Goal: Communication & Community: Answer question/provide support

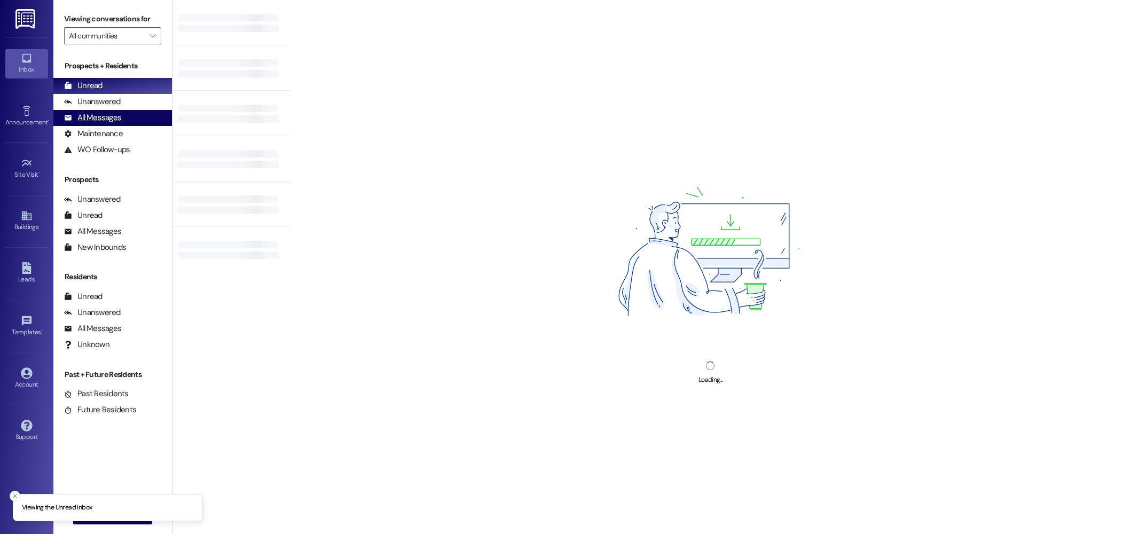
click at [95, 120] on div "All Messages" at bounding box center [92, 117] width 57 height 11
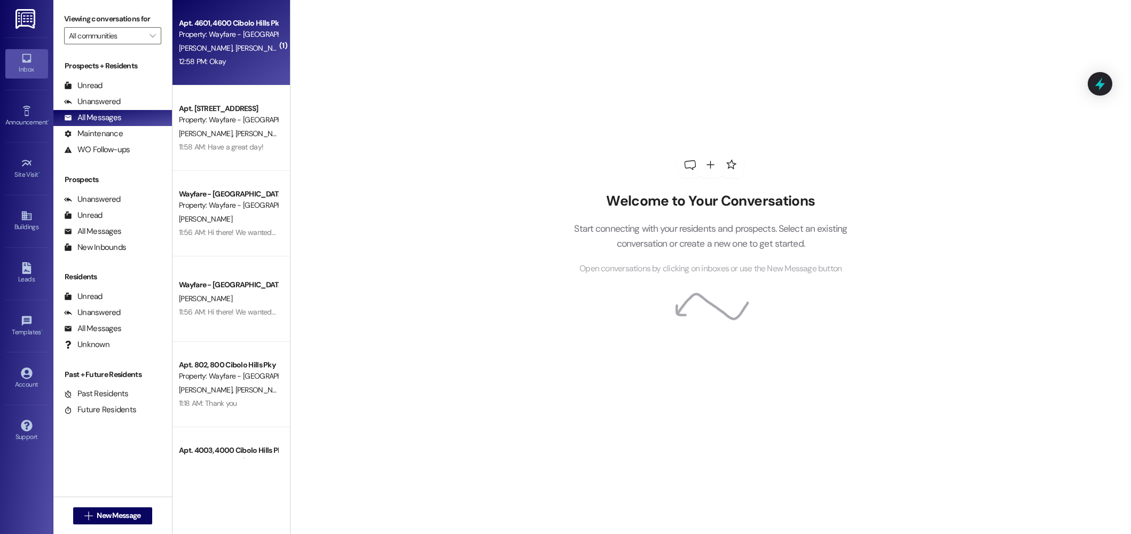
click at [243, 61] on div "12:58 PM: Okay 12:58 PM: Okay" at bounding box center [228, 61] width 101 height 13
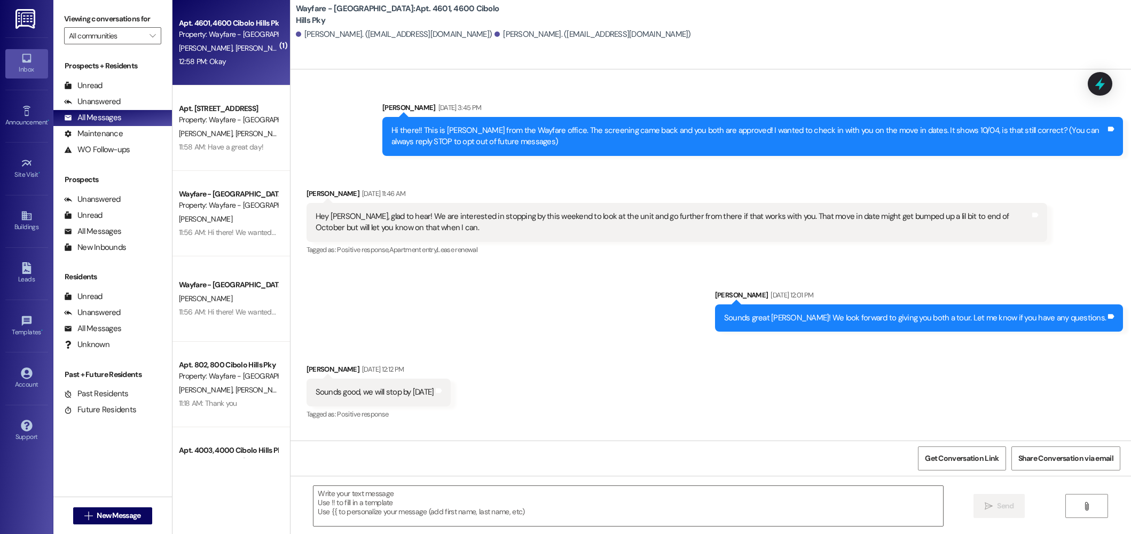
scroll to position [17082, 0]
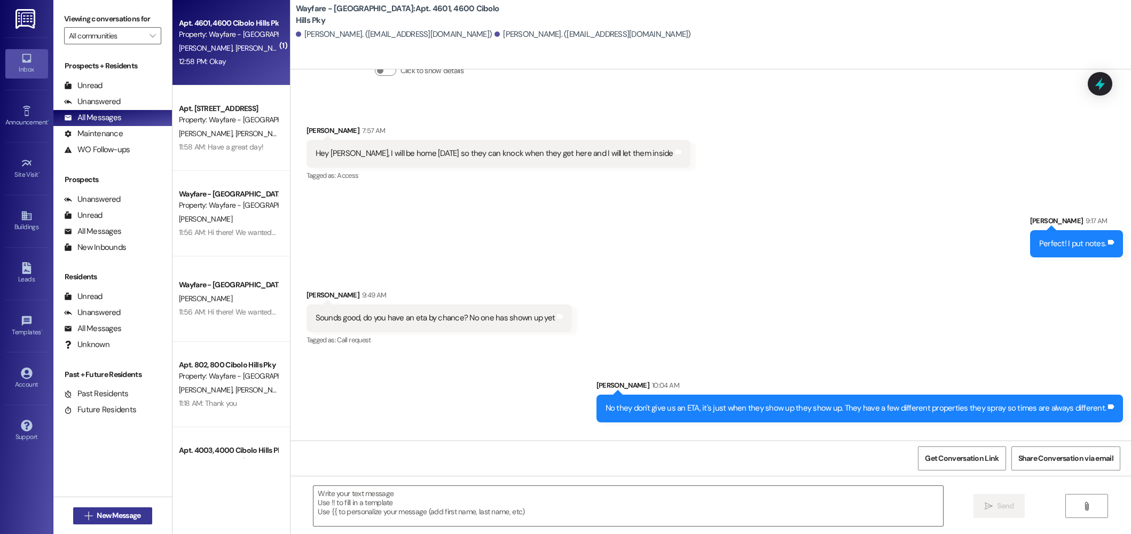
click at [135, 513] on span "New Message" at bounding box center [119, 515] width 44 height 11
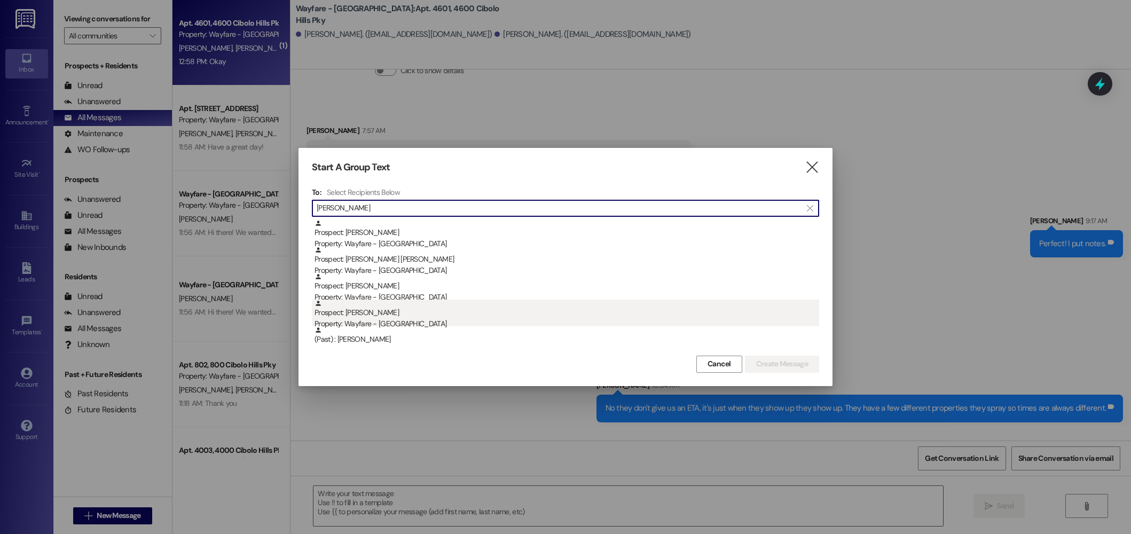
type input "taylor"
click at [420, 314] on div "Prospect: Taylor Rowand Property: Wayfare - Cibolo Hills" at bounding box center [567, 315] width 505 height 30
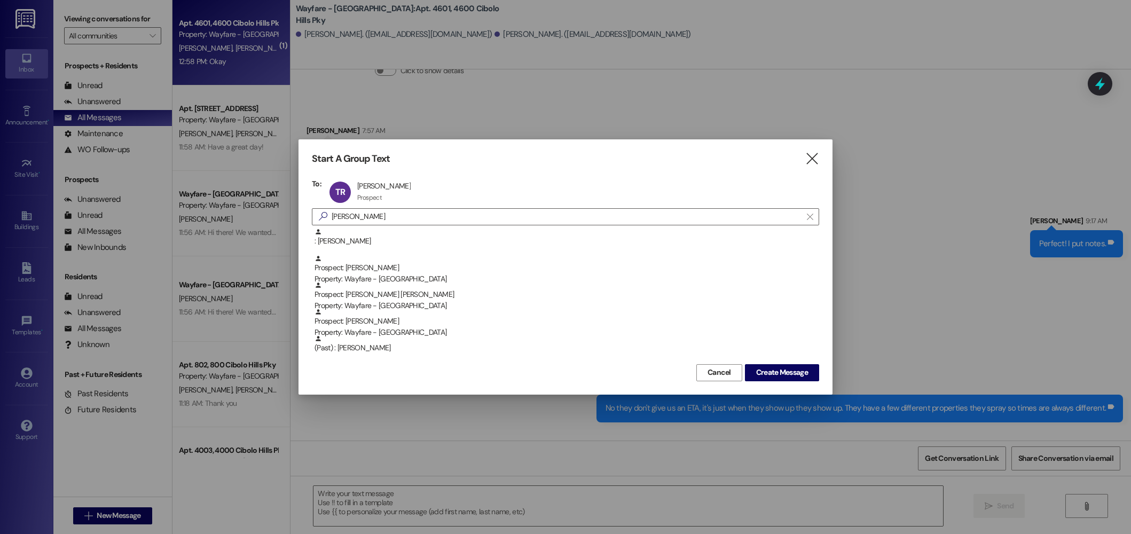
scroll to position [53, 0]
click at [783, 374] on span "Create Message" at bounding box center [782, 372] width 52 height 11
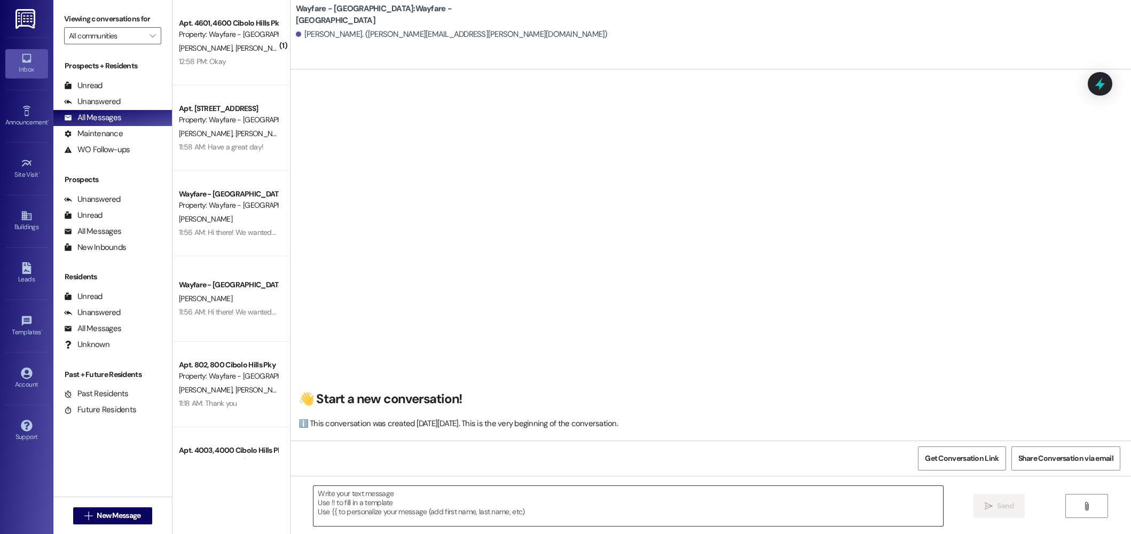
scroll to position [1, 0]
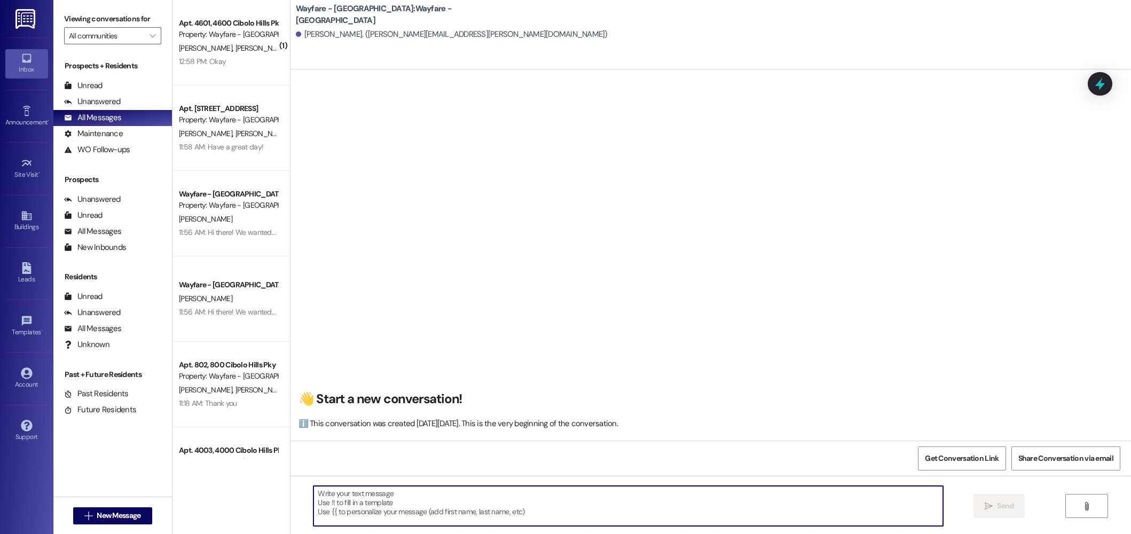
click at [621, 504] on textarea at bounding box center [628, 506] width 630 height 40
paste textarea "Hi there! My name is ____ and I'm one of the leasing agents here at Wayfare Cib…"
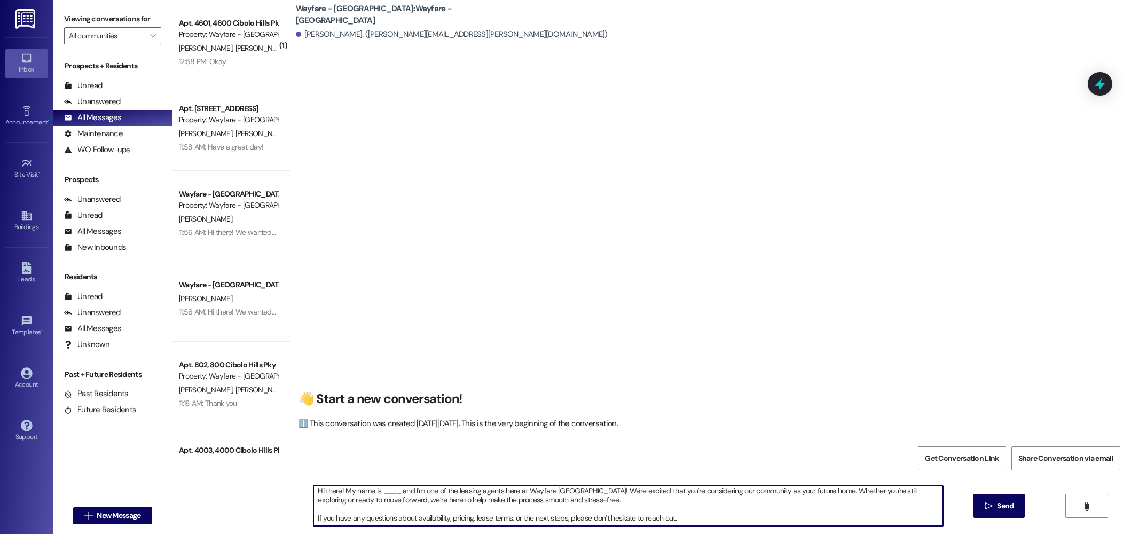
scroll to position [0, 0]
drag, startPoint x: 393, startPoint y: 496, endPoint x: 374, endPoint y: 497, distance: 18.2
click at [374, 497] on textarea "Hi there! My name is ____ and I'm one of the leasing agents here at Wayfare Cib…" at bounding box center [628, 506] width 630 height 40
type textarea "Hi there! My name is Jordan and I'm one of the leasing agents here at Wayfare C…"
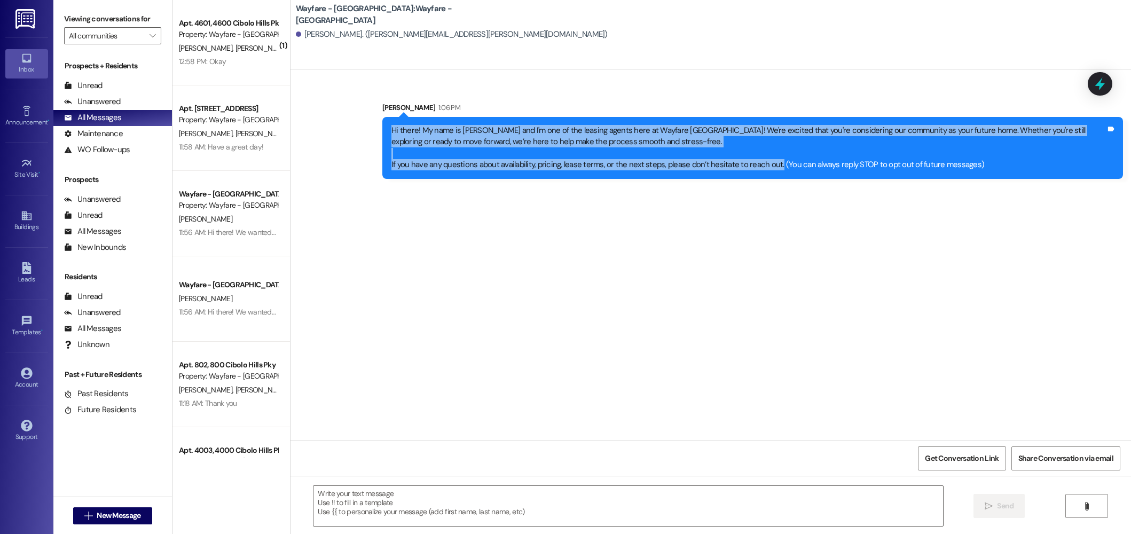
drag, startPoint x: 764, startPoint y: 166, endPoint x: 345, endPoint y: 125, distance: 421.2
click at [345, 125] on div "Sent via SMS Jordan Arnold 1:06 PM Hi there! My name is Jordan and I'm one of t…" at bounding box center [711, 132] width 841 height 109
copy div "Hi there! My name is Jordan and I'm one of the leasing agents here at Wayfare C…"
click at [98, 517] on span "New Message" at bounding box center [119, 515] width 44 height 11
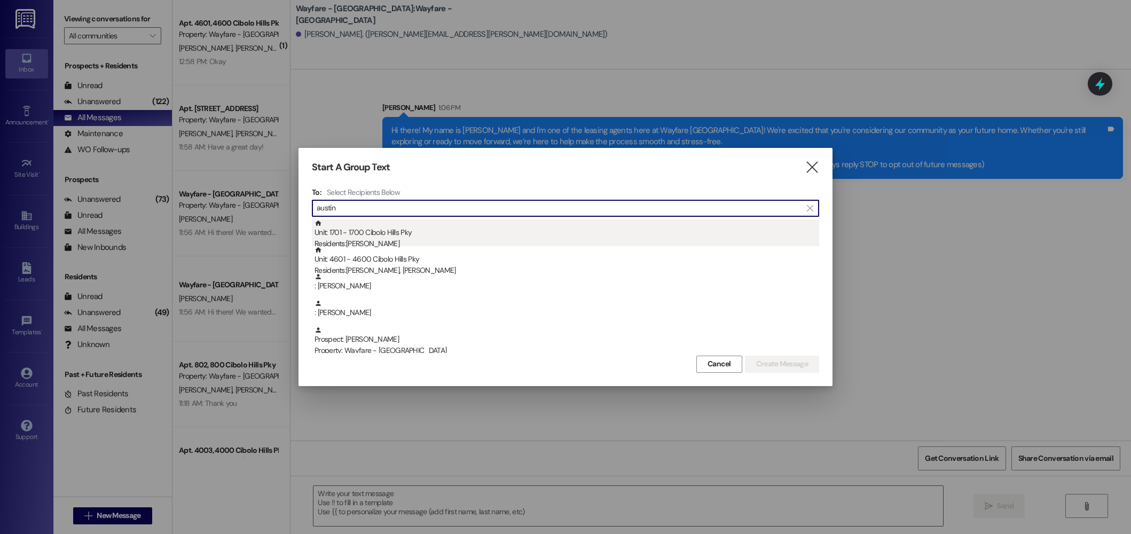
type input "austin"
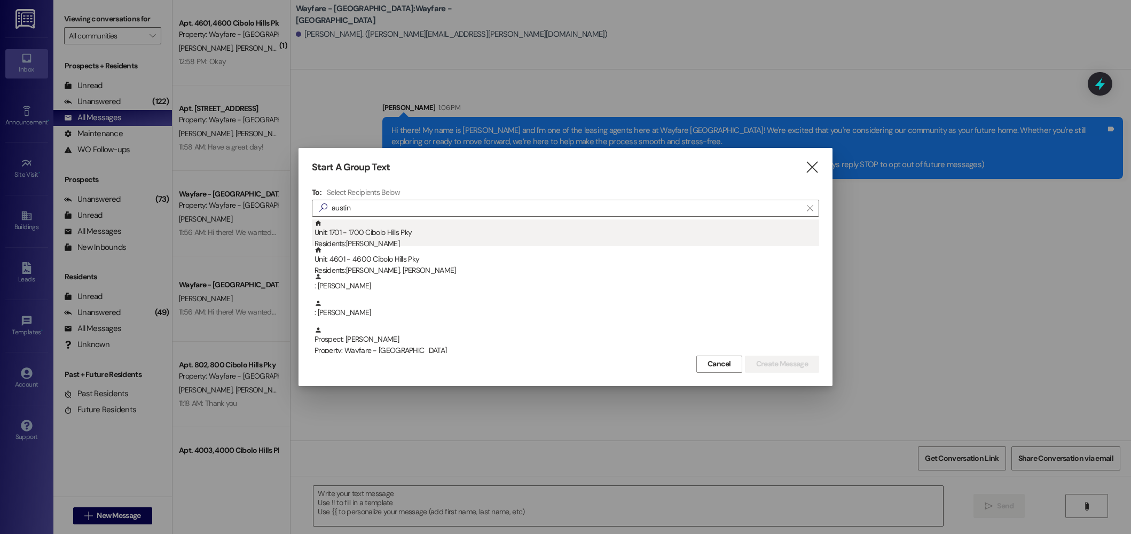
click at [415, 244] on div "Residents: Austin Prather" at bounding box center [567, 243] width 505 height 11
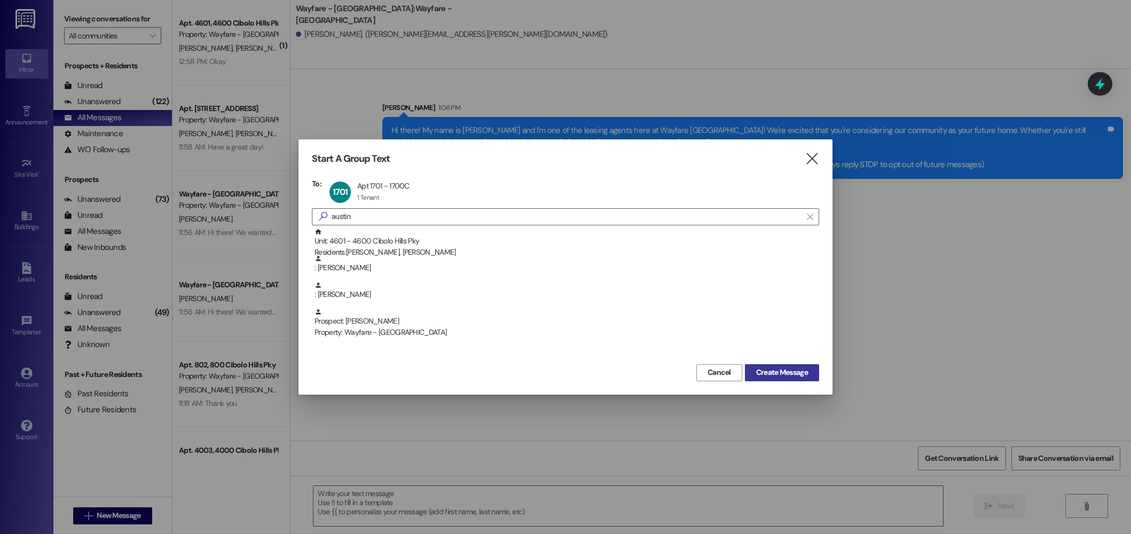
click at [768, 371] on span "Create Message" at bounding box center [782, 372] width 52 height 11
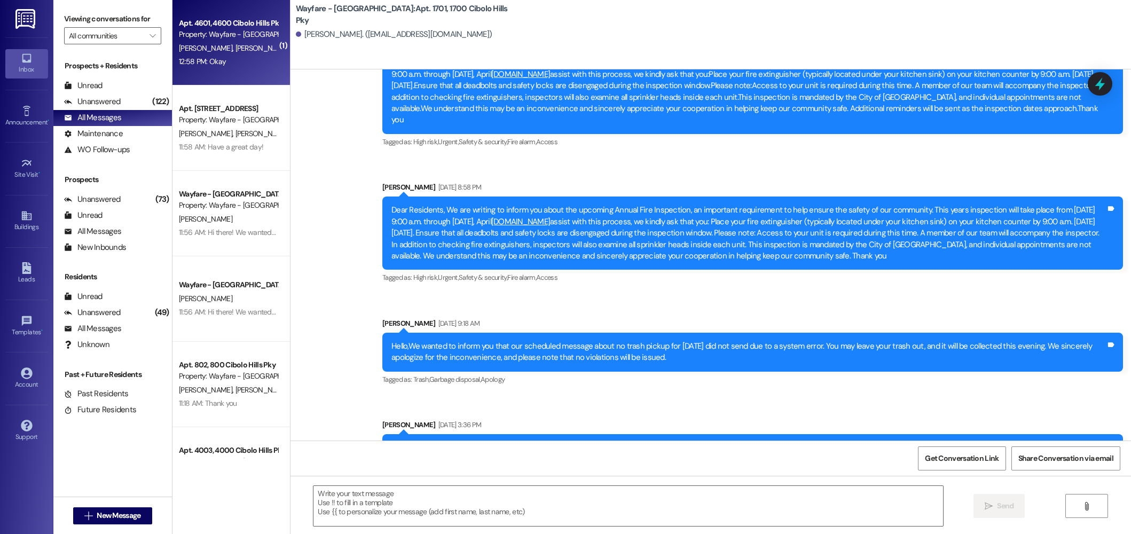
scroll to position [6878, 0]
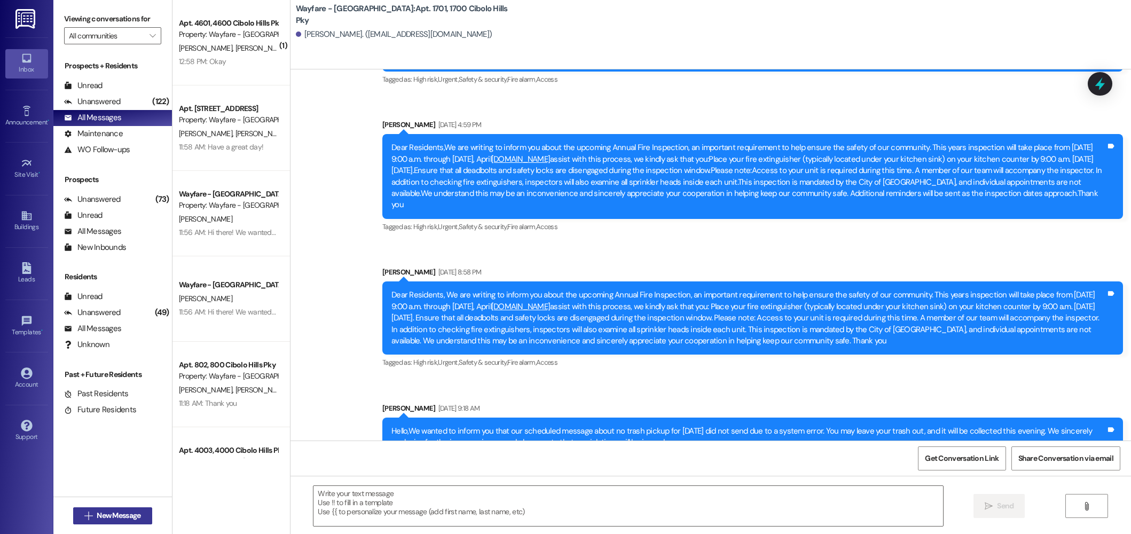
click at [122, 522] on button " New Message" at bounding box center [112, 515] width 79 height 17
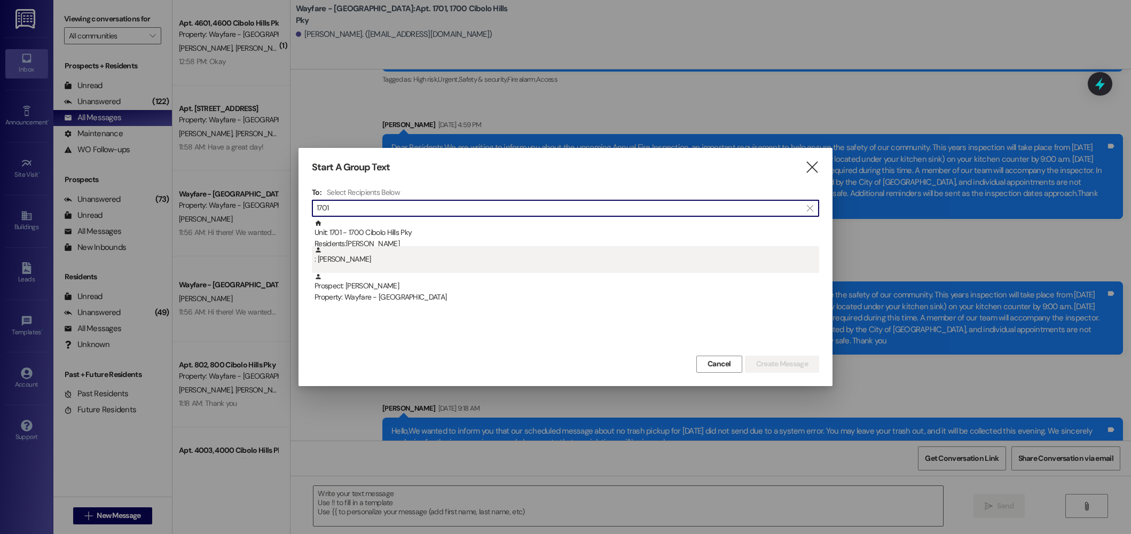
type input "1701"
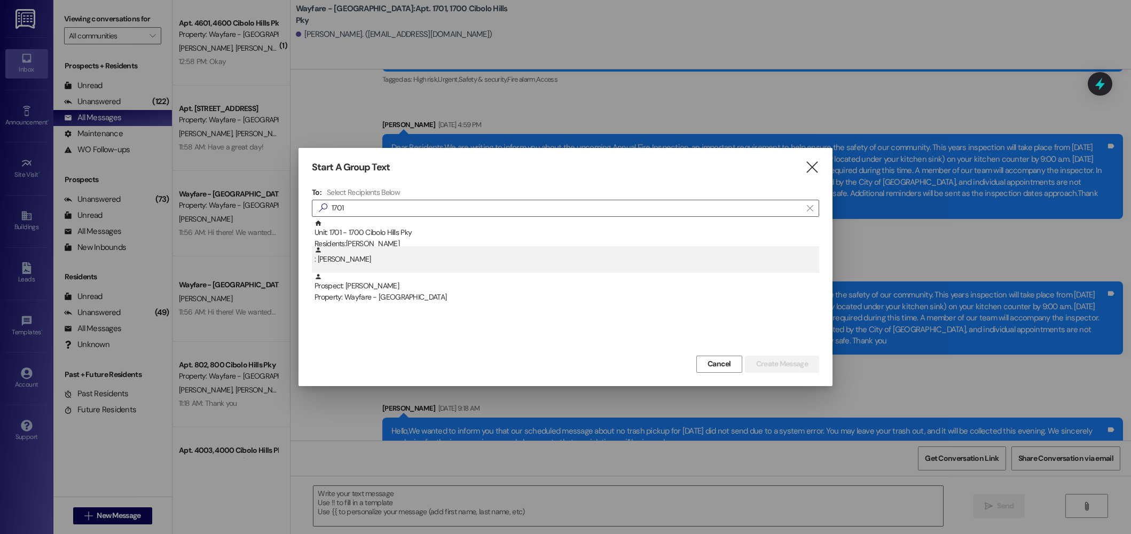
click at [565, 266] on div ": Austin Prather" at bounding box center [565, 259] width 507 height 27
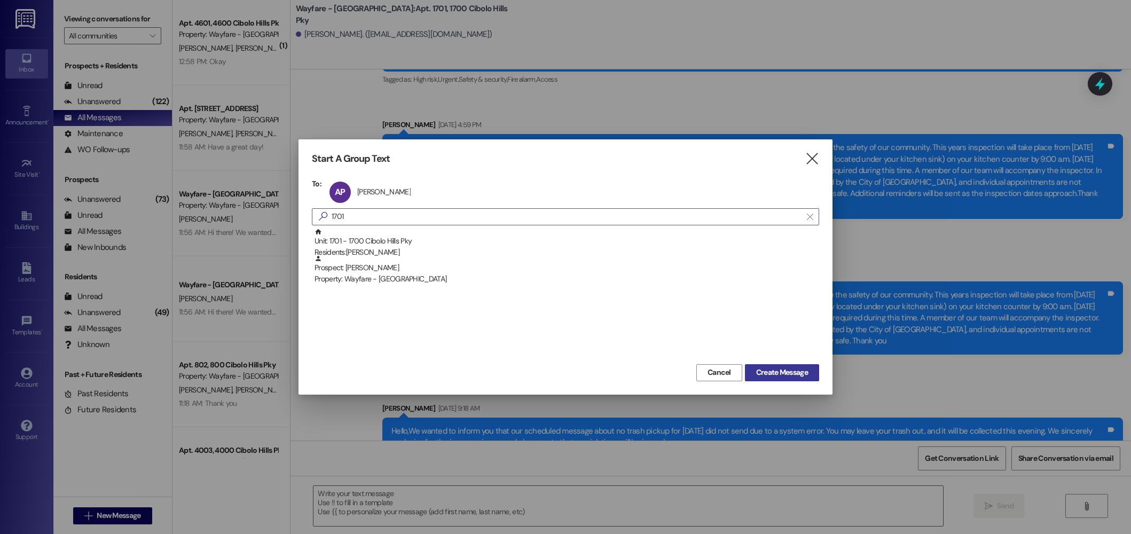
click at [806, 377] on span "Create Message" at bounding box center [782, 372] width 52 height 11
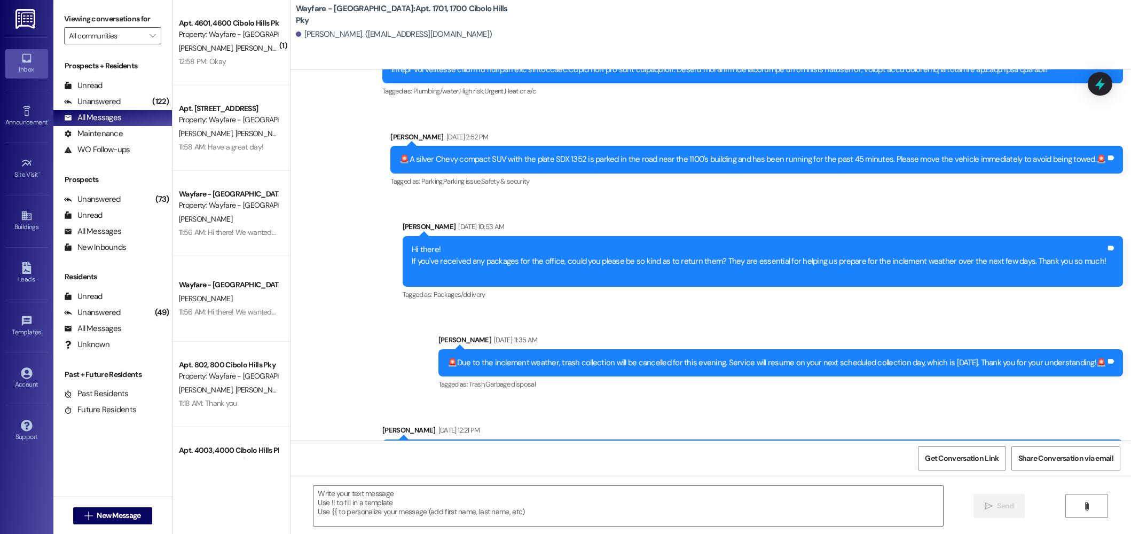
scroll to position [4034, 0]
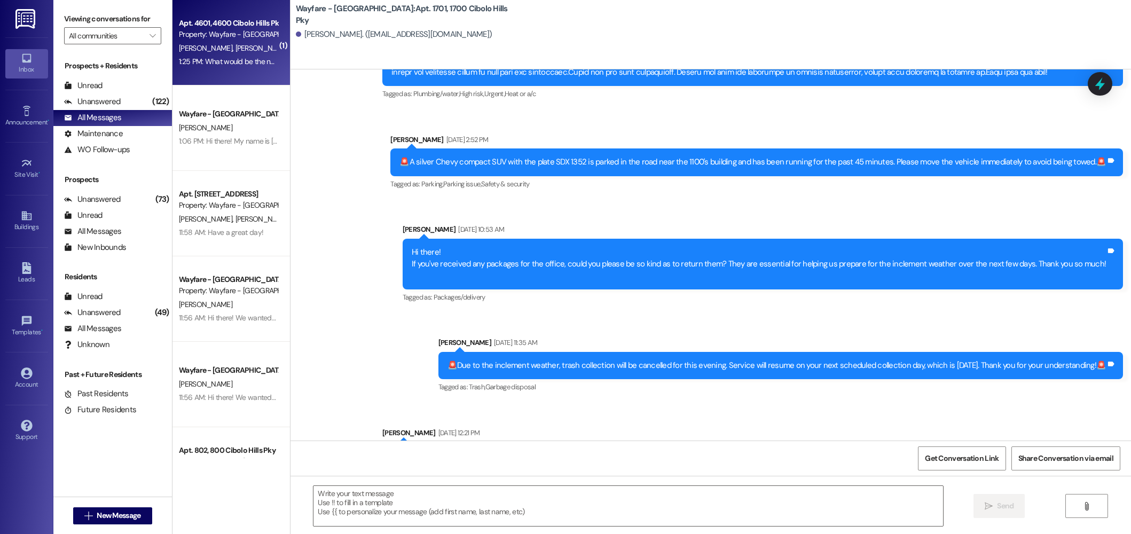
click at [242, 61] on div "1:25 PM: What would be the next available day they can come by if not today. 1:…" at bounding box center [300, 62] width 242 height 10
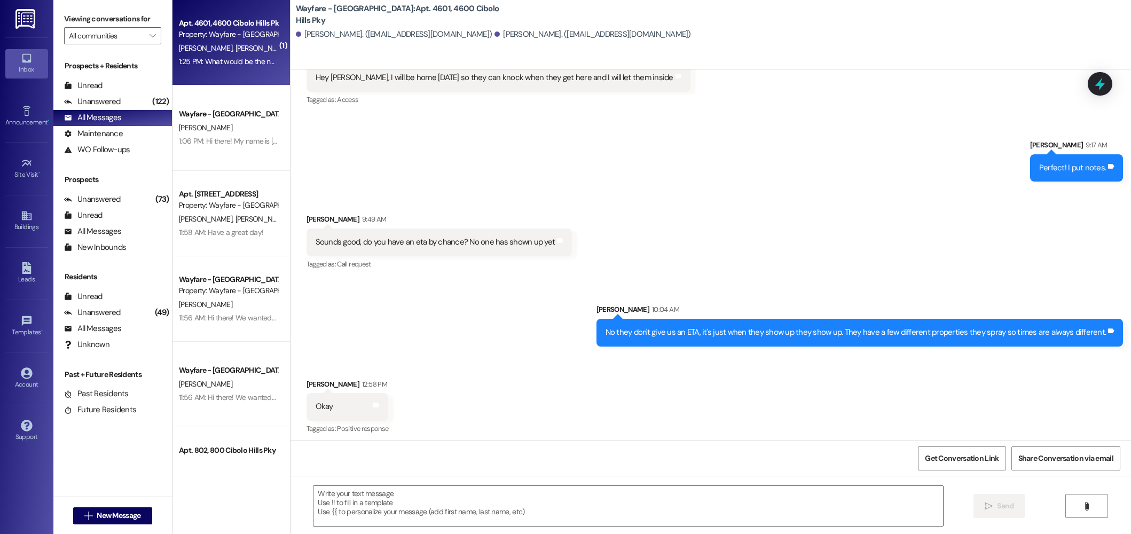
scroll to position [17233, 0]
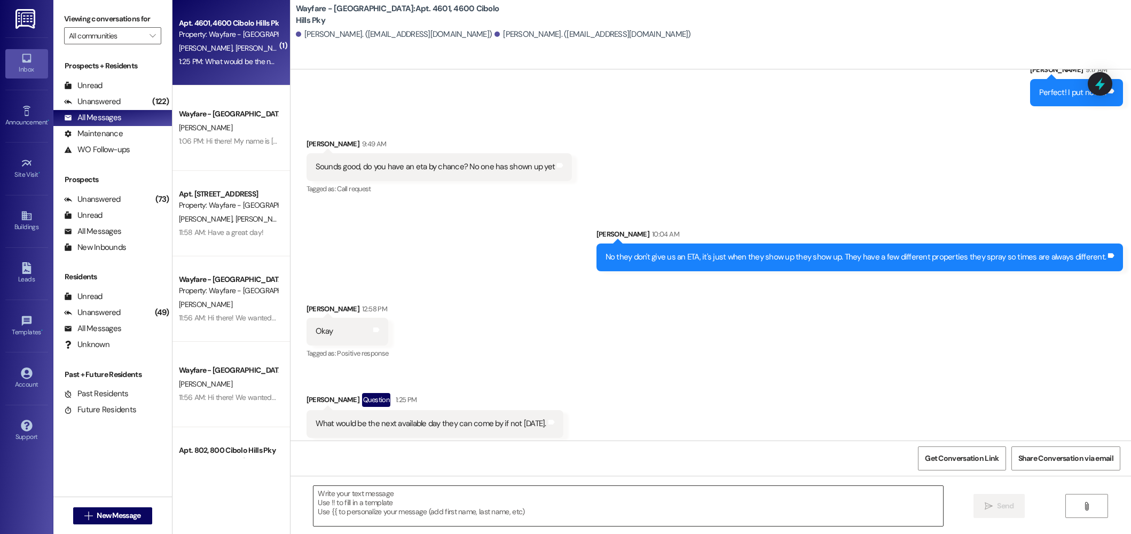
click at [460, 517] on textarea at bounding box center [628, 506] width 630 height 40
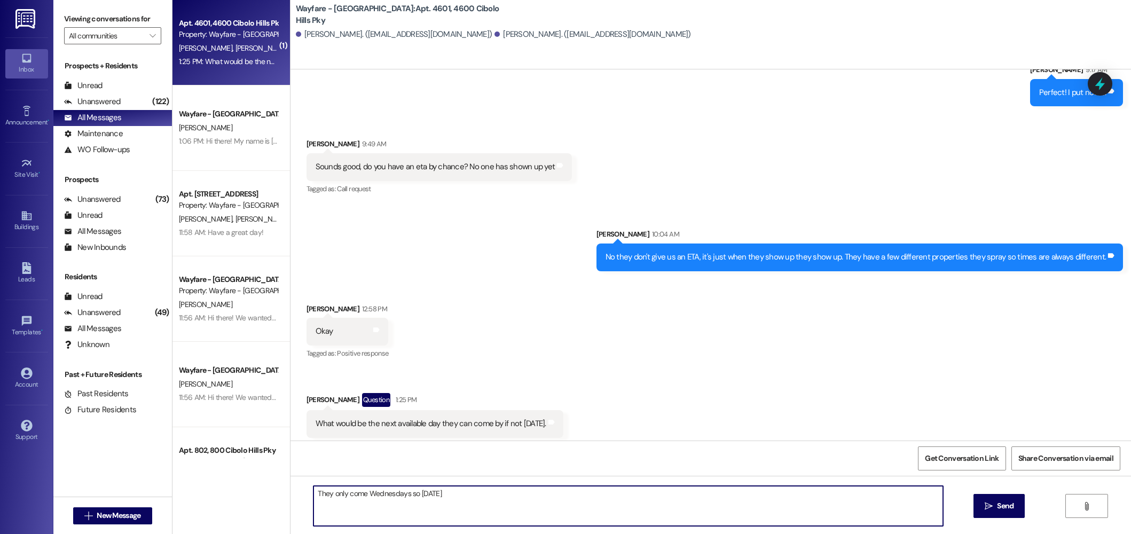
type textarea "They only come Wednesdays so next Wednesday."
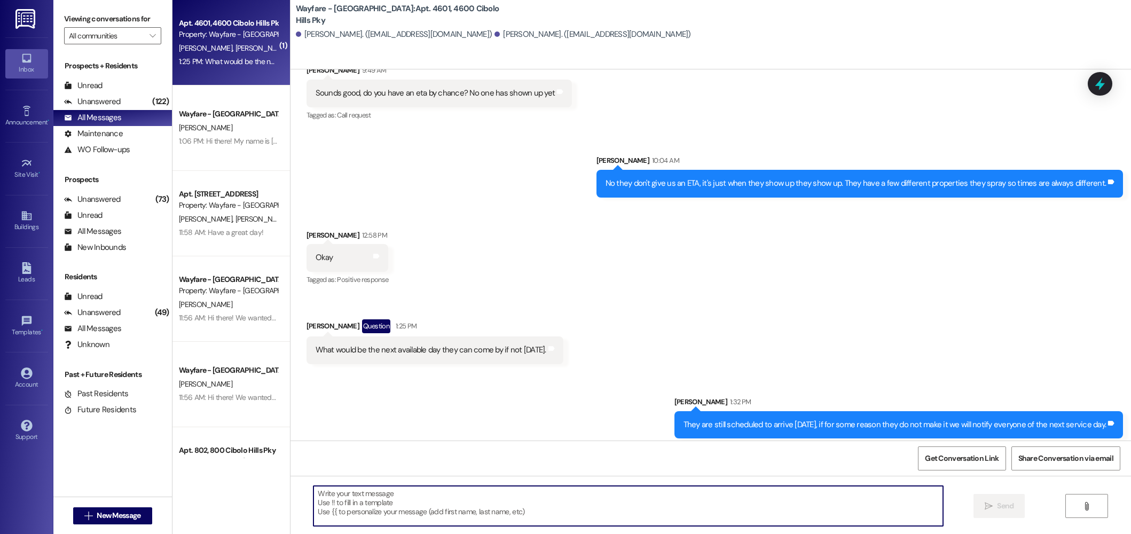
scroll to position [17307, 0]
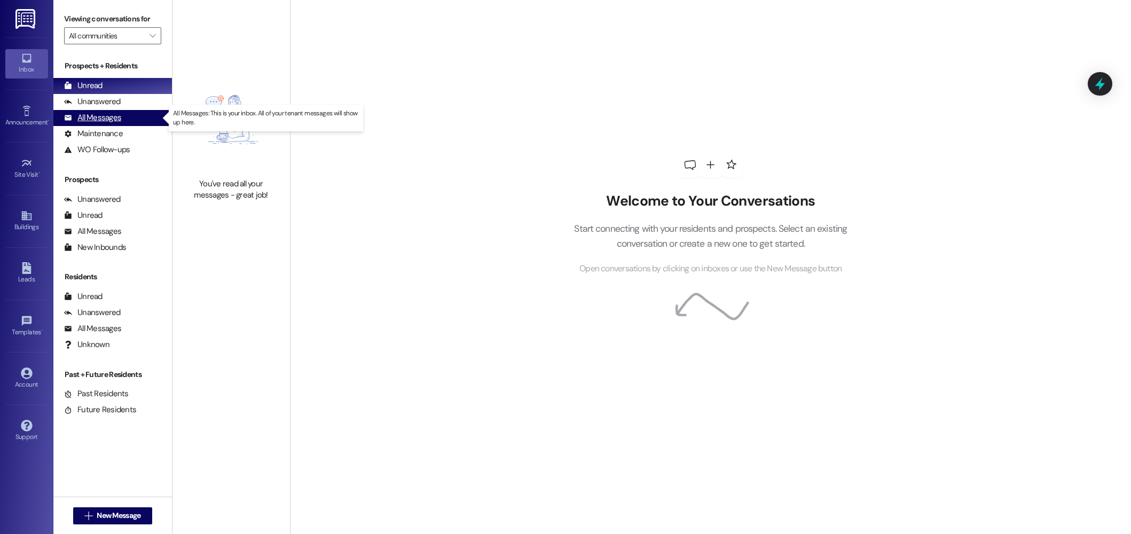
click at [98, 119] on div "All Messages" at bounding box center [92, 117] width 57 height 11
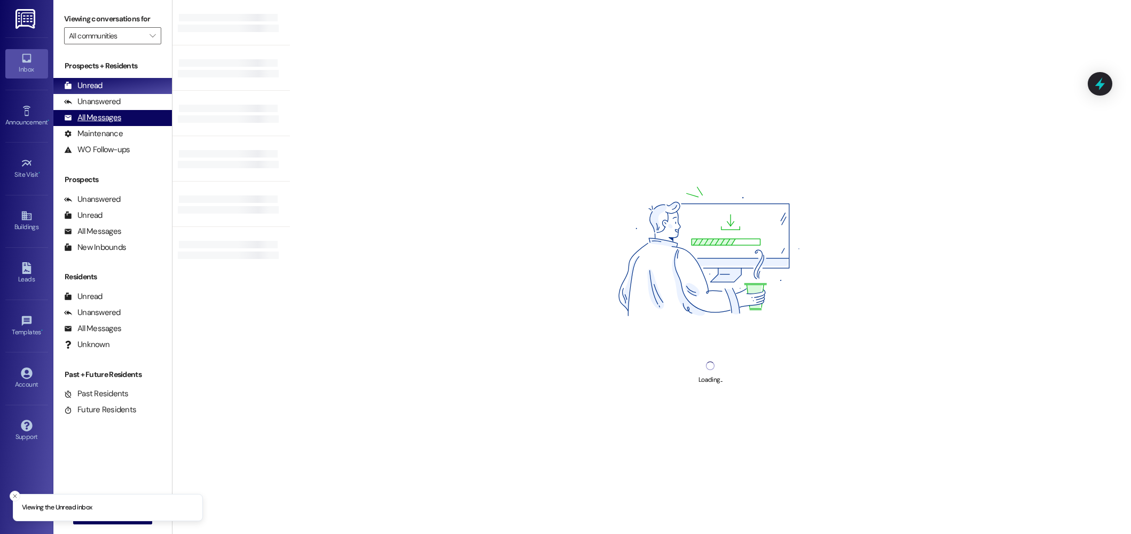
click at [88, 124] on div "All Messages (undefined)" at bounding box center [112, 118] width 119 height 16
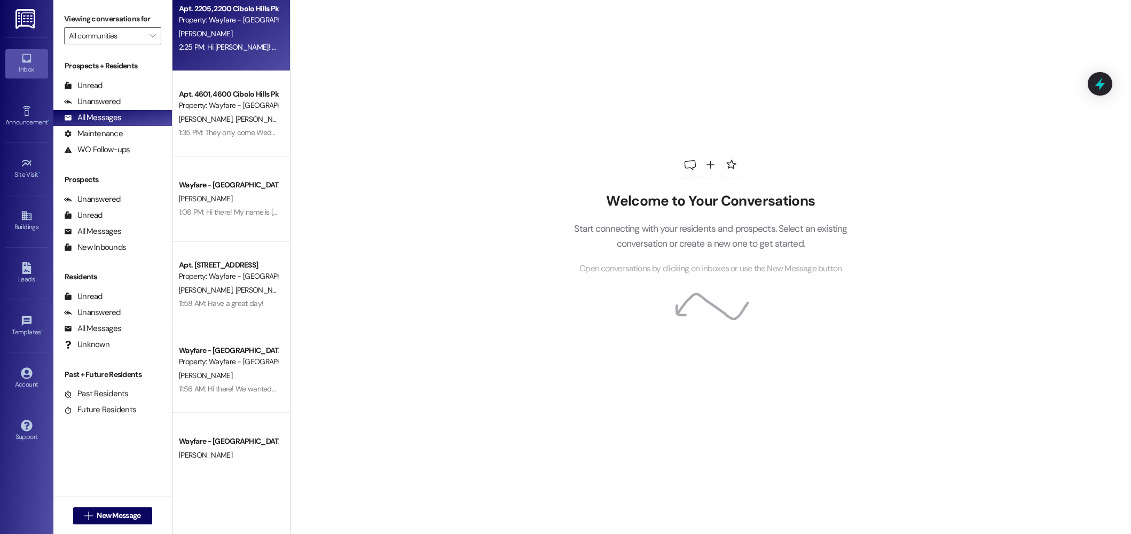
scroll to position [20, 0]
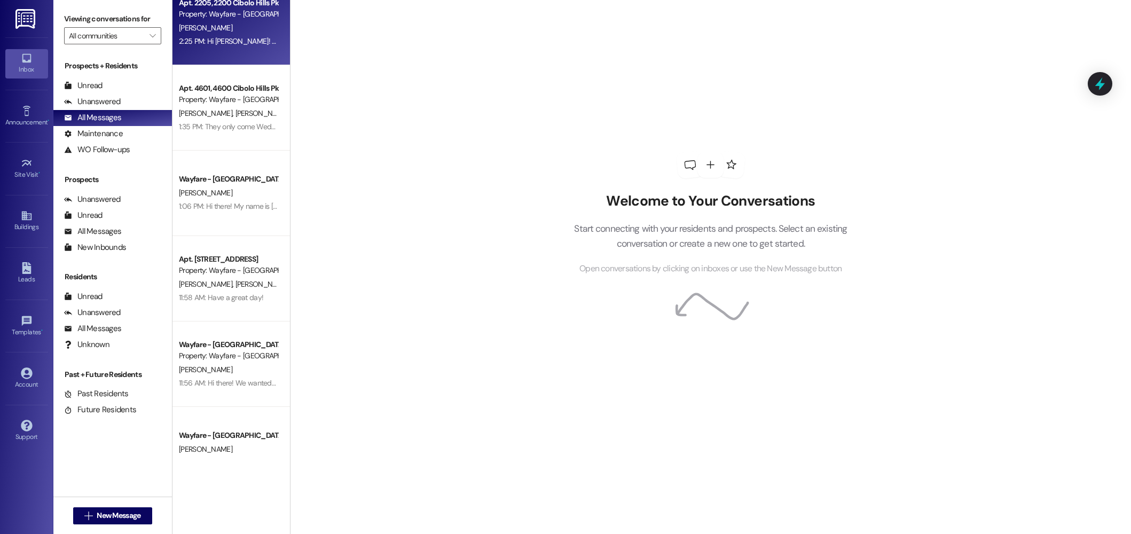
click at [251, 67] on div "Apt. 4601, [GEOGRAPHIC_DATA] Pky Property: Wayfare - [GEOGRAPHIC_DATA] [PERSON_…" at bounding box center [231, 107] width 117 height 85
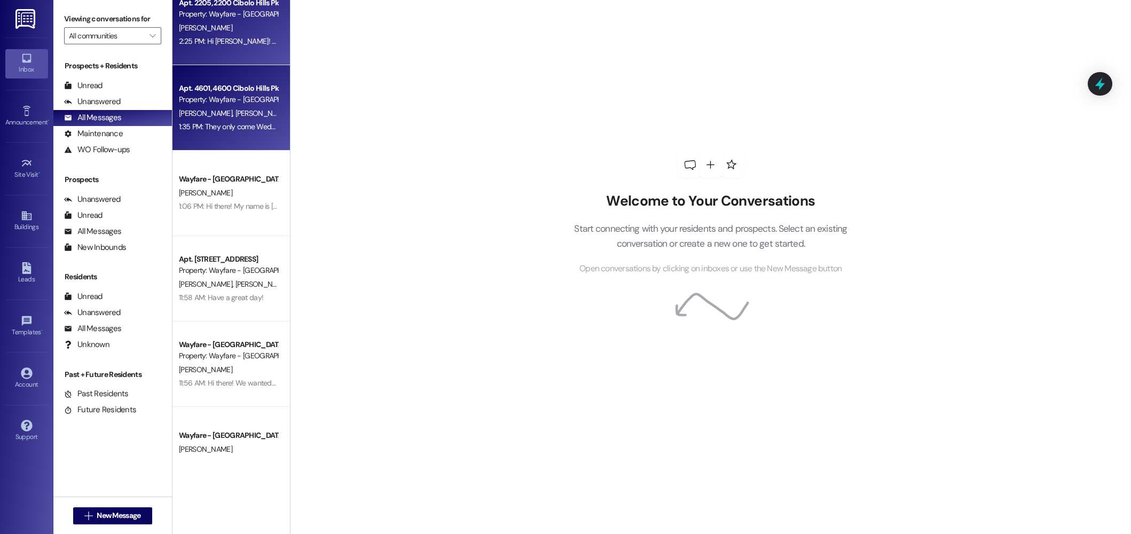
click at [245, 49] on div "Apt. 2205, [GEOGRAPHIC_DATA] Pky Property: Wayfare - Cibolo Hills [PERSON_NAME]…" at bounding box center [231, 22] width 117 height 85
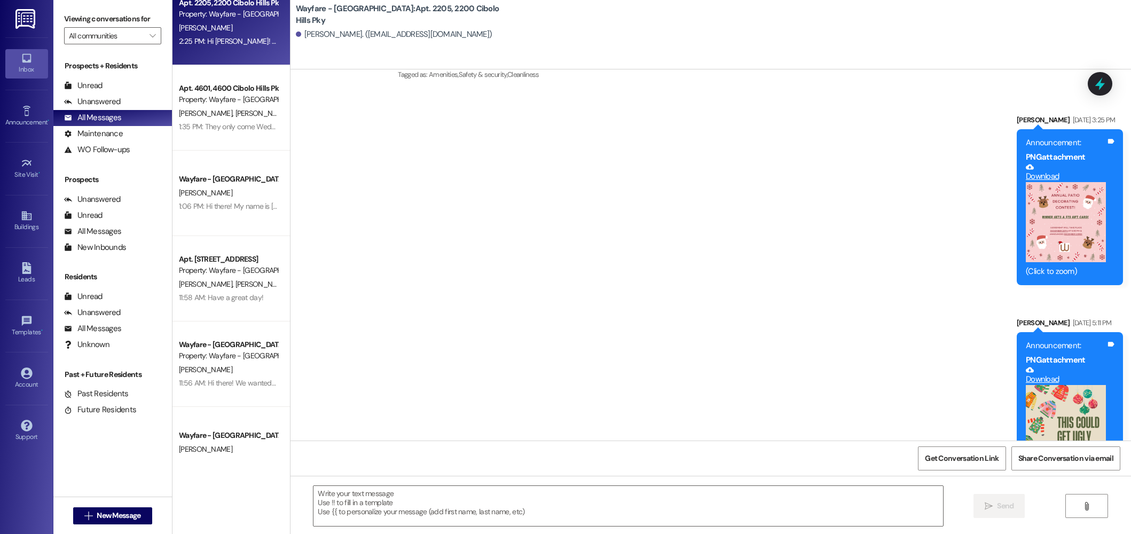
scroll to position [24282, 0]
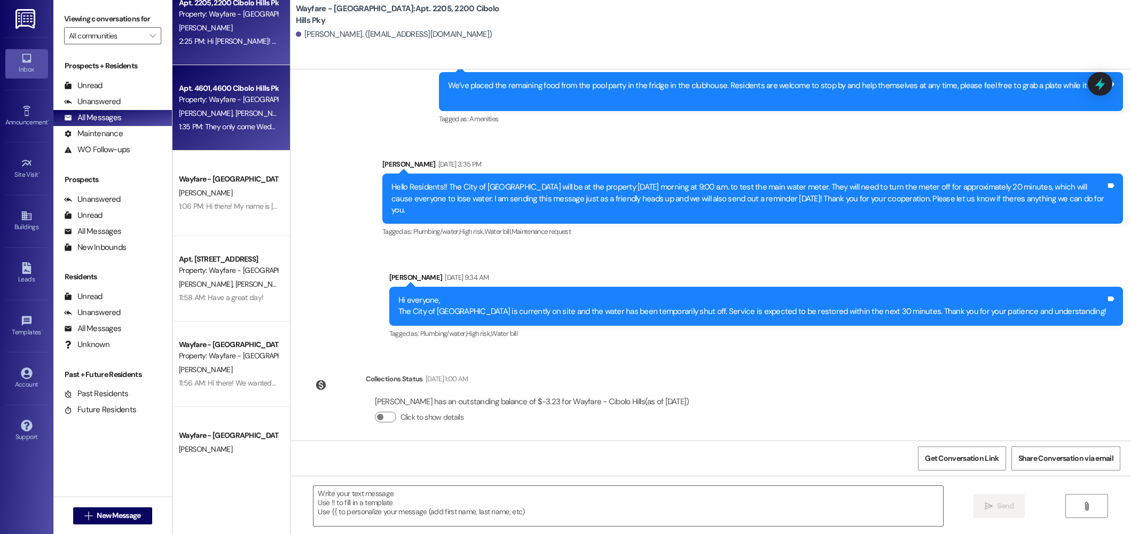
click at [218, 136] on div "Apt. 4601, 4600 Cibolo Hills Pky Property: Wayfare - Cibolo Hills A. Stookey M.…" at bounding box center [231, 107] width 117 height 85
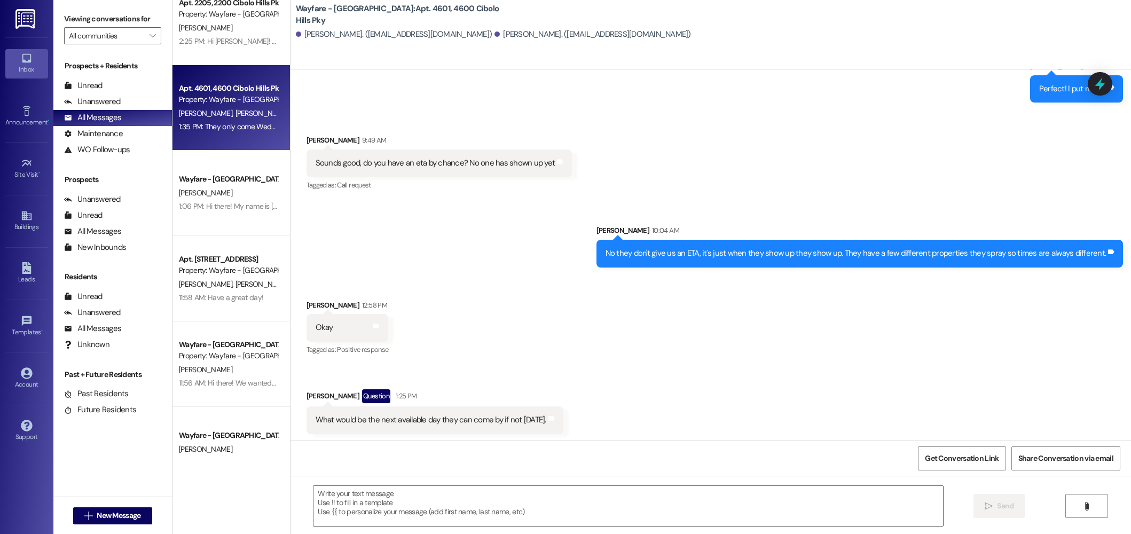
scroll to position [17307, 0]
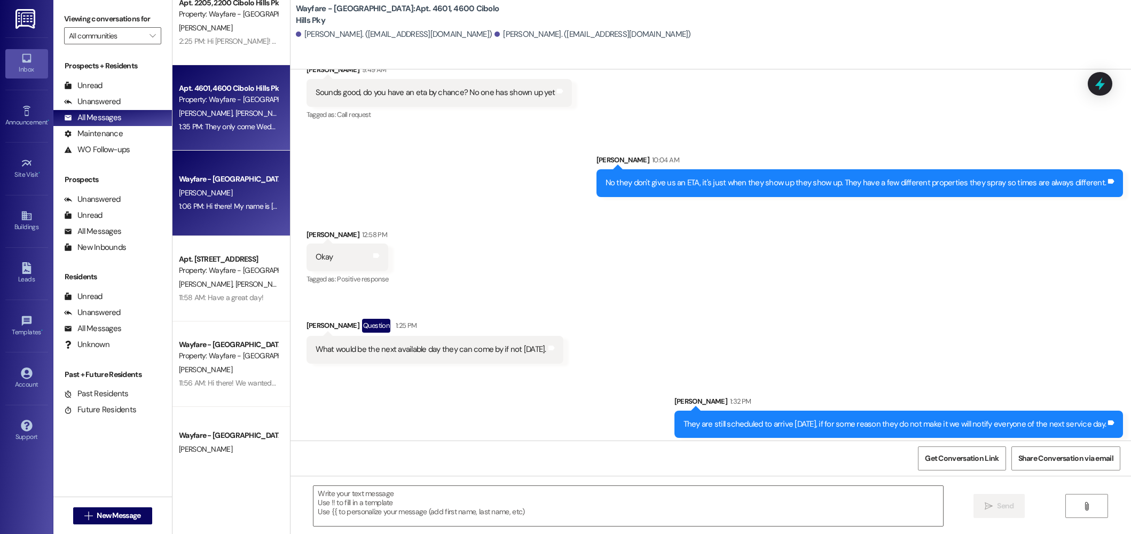
click at [234, 218] on div "Wayfare - Cibolo Hills Prospect T. Rowand 1:06 PM: Hi there! My name is Jordan …" at bounding box center [231, 193] width 117 height 85
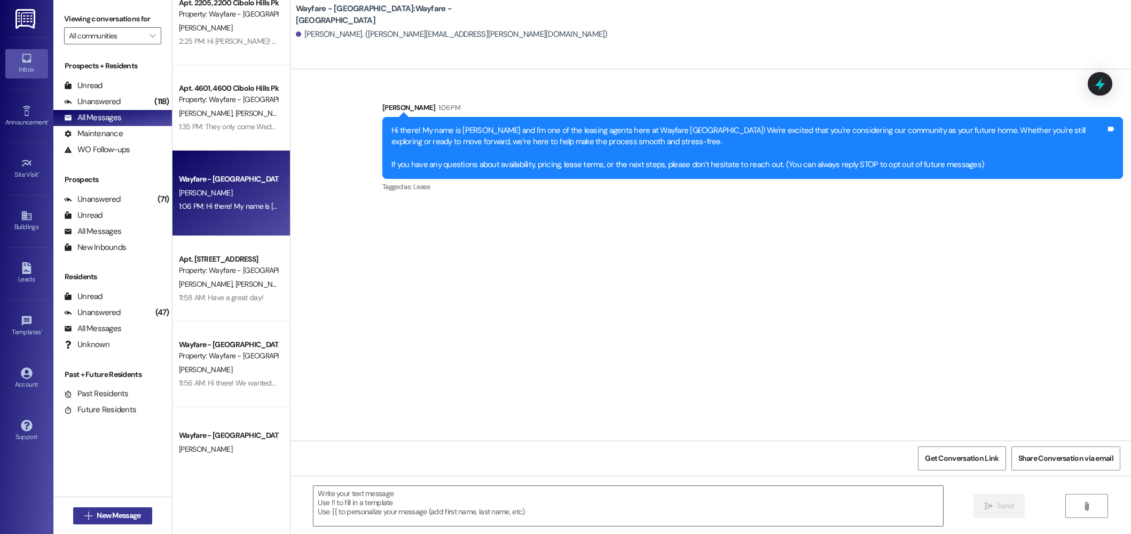
click at [84, 513] on icon "" at bounding box center [88, 516] width 8 height 9
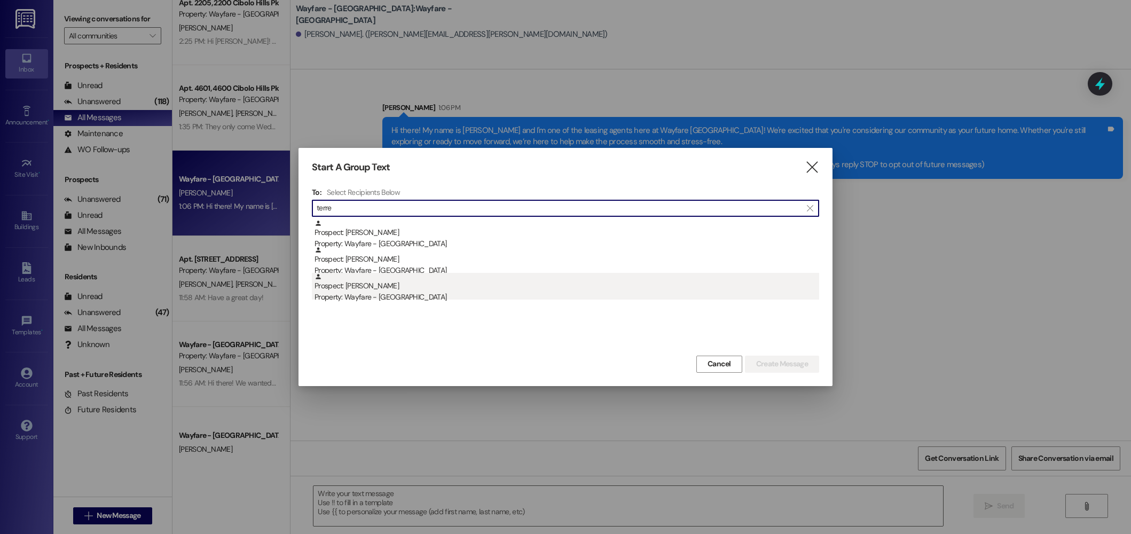
type input "terre"
click at [429, 295] on div "Property: Wayfare - [GEOGRAPHIC_DATA]" at bounding box center [567, 297] width 505 height 11
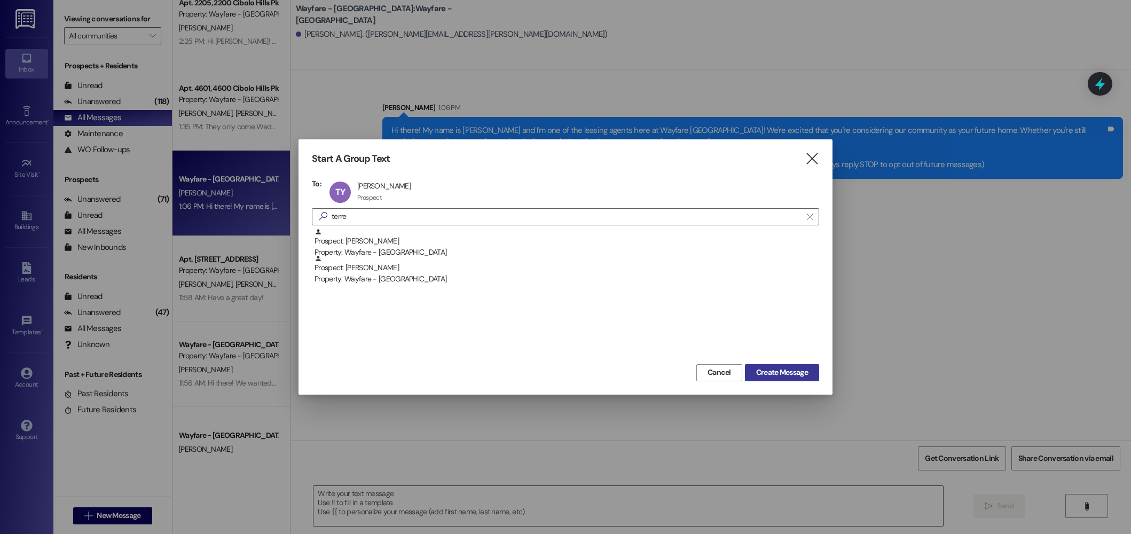
click at [770, 370] on span "Create Message" at bounding box center [782, 372] width 52 height 11
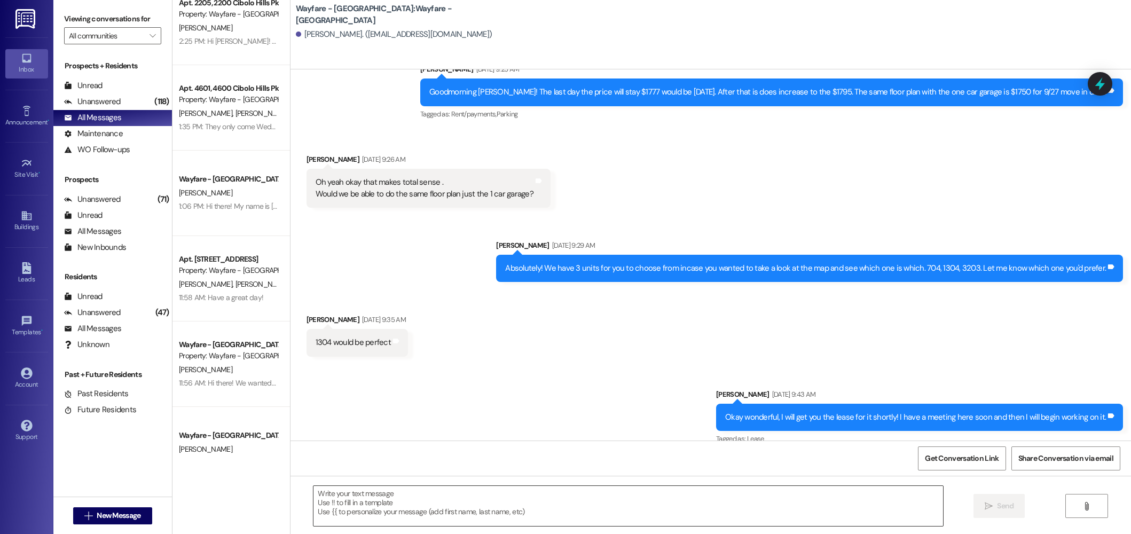
click at [726, 520] on textarea at bounding box center [628, 506] width 630 height 40
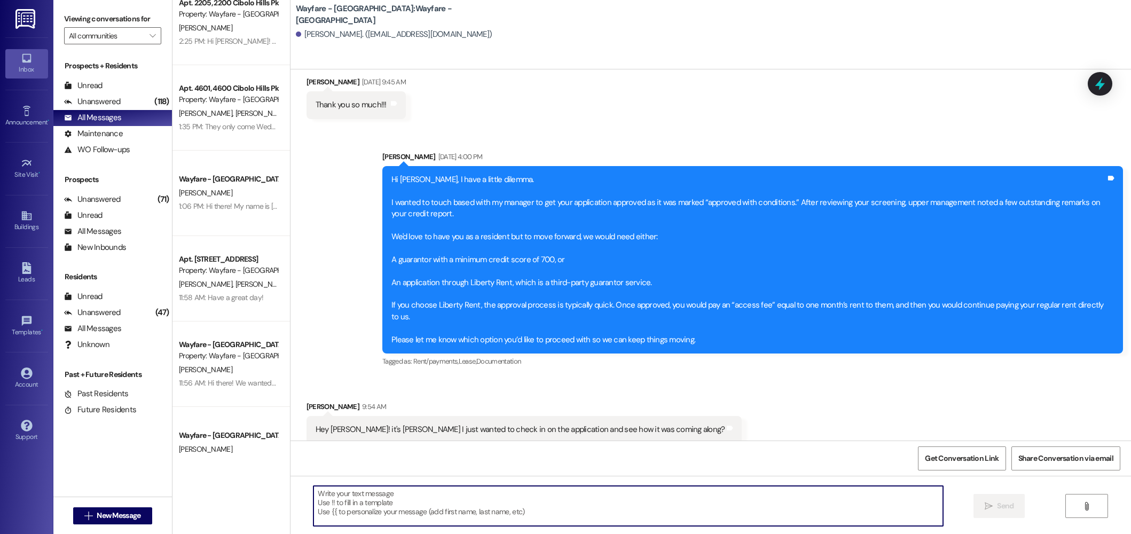
scroll to position [906, 0]
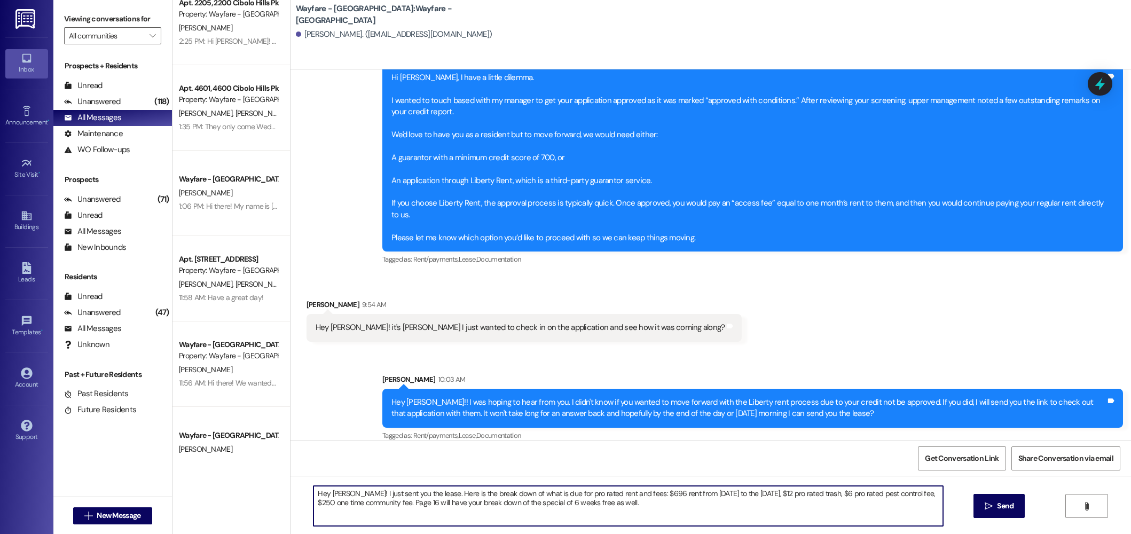
click at [690, 501] on textarea "Hey Terrence! I just sent you the lease. Here is the break down of what is due …" at bounding box center [628, 506] width 630 height 40
type textarea "Hey Terrence! I just sent you the lease. Here is the break down of what is due …"
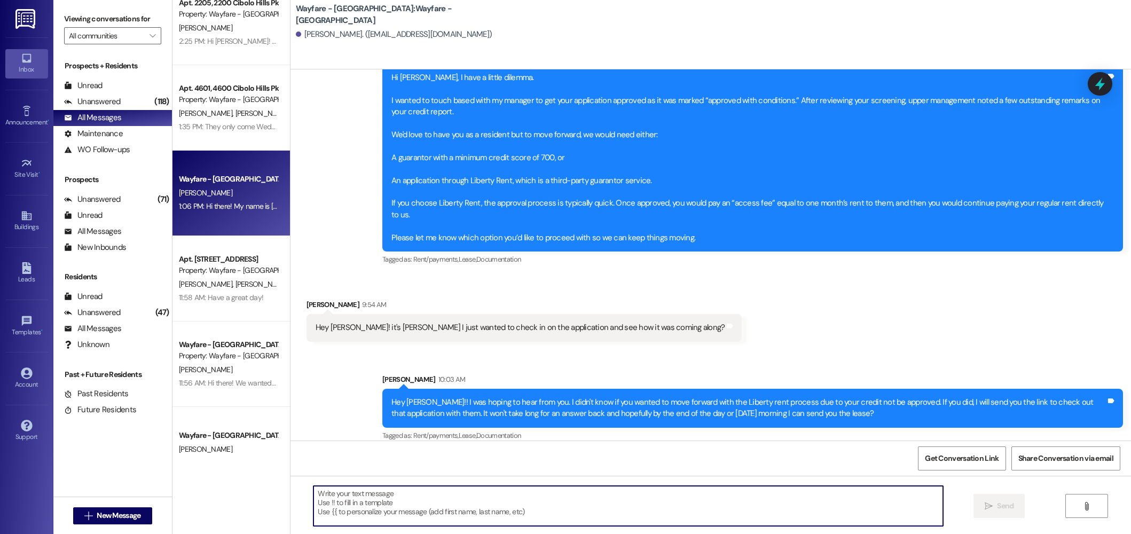
paste textarea "Hi Terrence! I just sent over your lease. Here’s the breakdown of what’s due fo…"
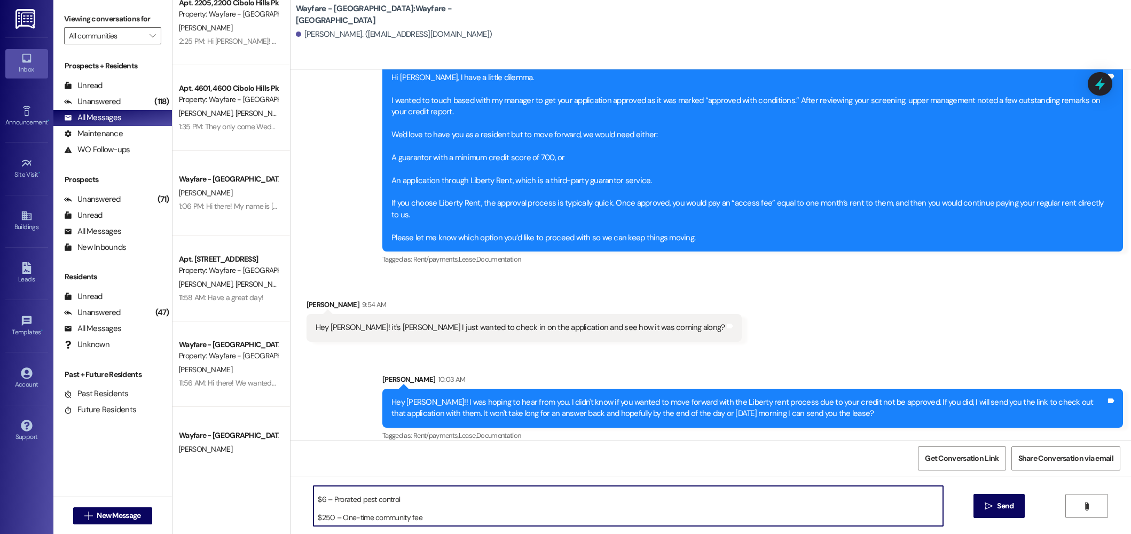
scroll to position [66, 0]
click at [565, 522] on textarea "Hi Terrence! I just sent over your lease. Here’s the breakdown of what’s due fo…" at bounding box center [628, 506] width 630 height 40
drag, startPoint x: 580, startPoint y: 515, endPoint x: 526, endPoint y: 515, distance: 53.9
click at [526, 515] on textarea "Hi Terrence! I just sent over your lease. Here’s the breakdown of what’s due fo…" at bounding box center [628, 506] width 630 height 40
type textarea "Hi Terrence! I just sent over your lease. Here’s the breakdown of what’s due fo…"
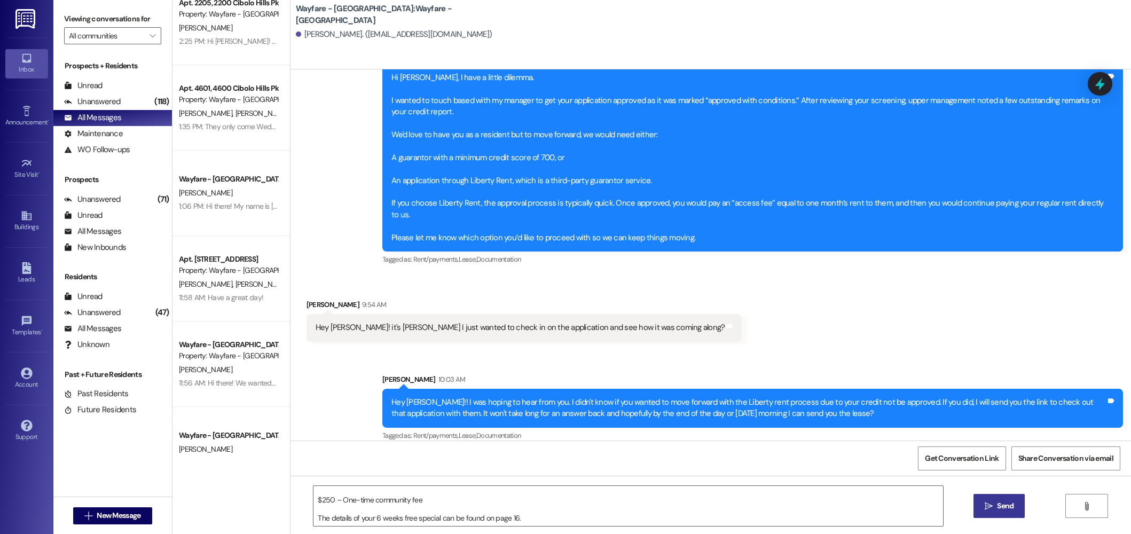
click at [1002, 506] on span "Send" at bounding box center [1005, 505] width 17 height 11
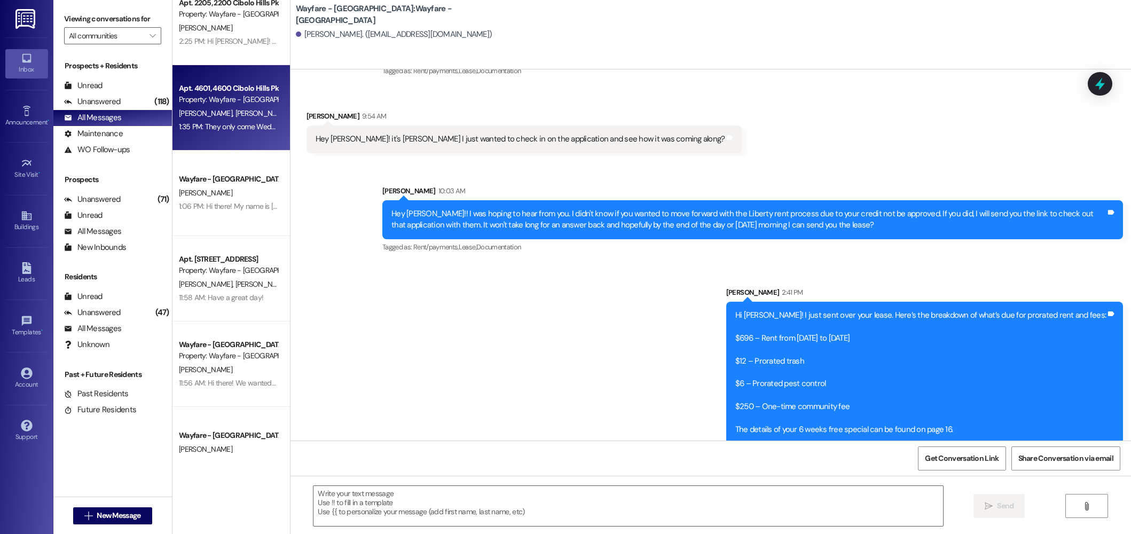
scroll to position [0, 0]
